Goal: Information Seeking & Learning: Learn about a topic

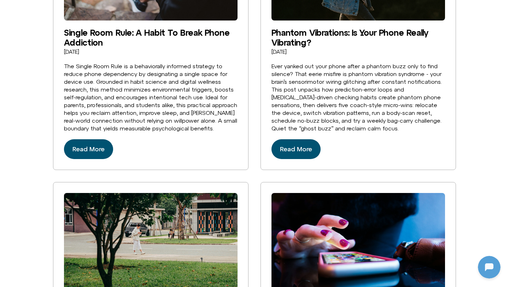
scroll to position [1378, 0]
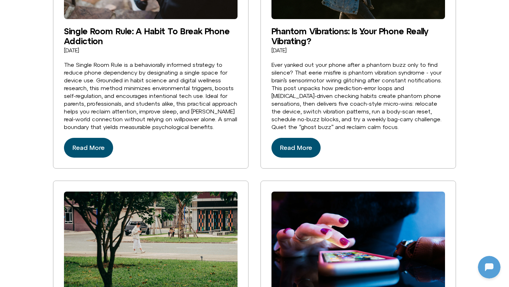
click at [304, 143] on div "Phantom Vibrations: Is Your Phone Really Vibrating? July 25, 2025 Ever yanked o…" at bounding box center [359, 31] width 174 height 276
click at [299, 142] on span "Read More" at bounding box center [296, 147] width 32 height 11
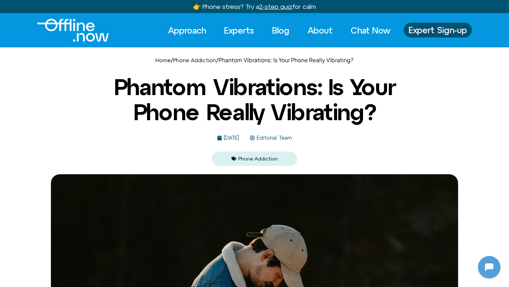
click at [80, 31] on img "Logo" at bounding box center [73, 30] width 72 height 23
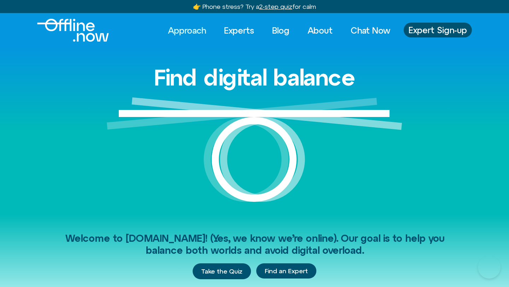
click at [172, 29] on link "Approach" at bounding box center [187, 31] width 51 height 16
